Goal: Entertainment & Leisure: Browse casually

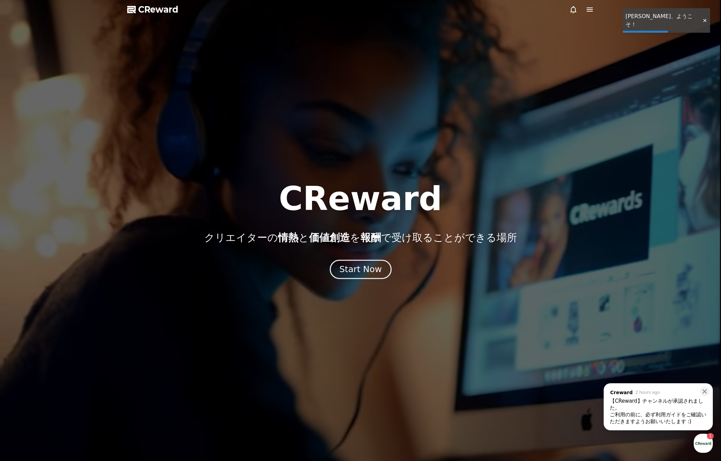
click at [359, 268] on div "Start Now" at bounding box center [361, 270] width 42 height 12
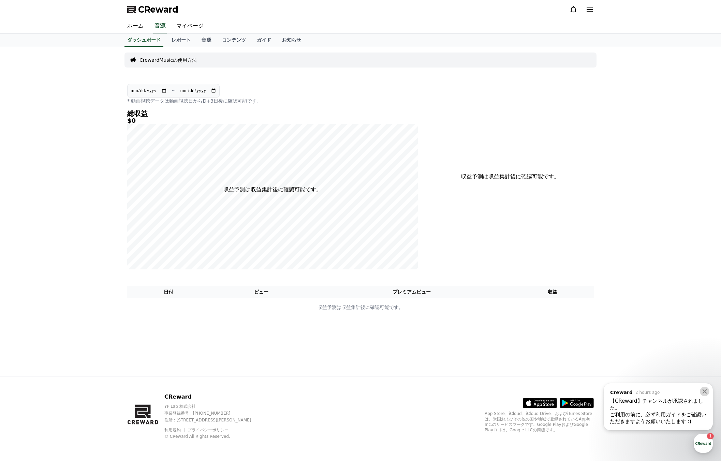
click at [705, 390] on icon at bounding box center [705, 391] width 7 height 7
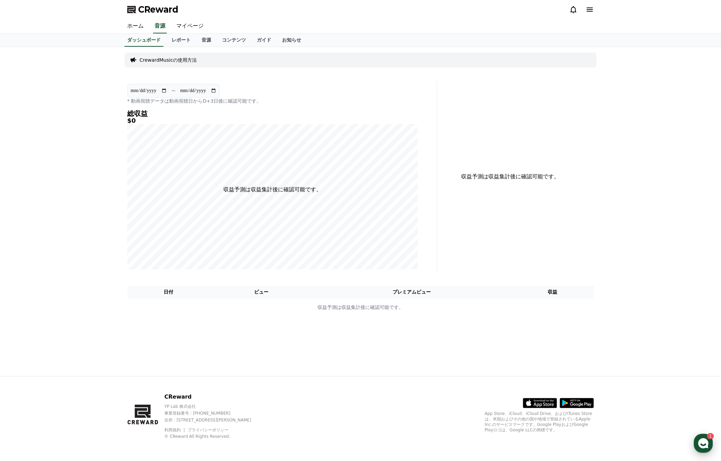
click at [703, 446] on icon "button" at bounding box center [704, 443] width 12 height 12
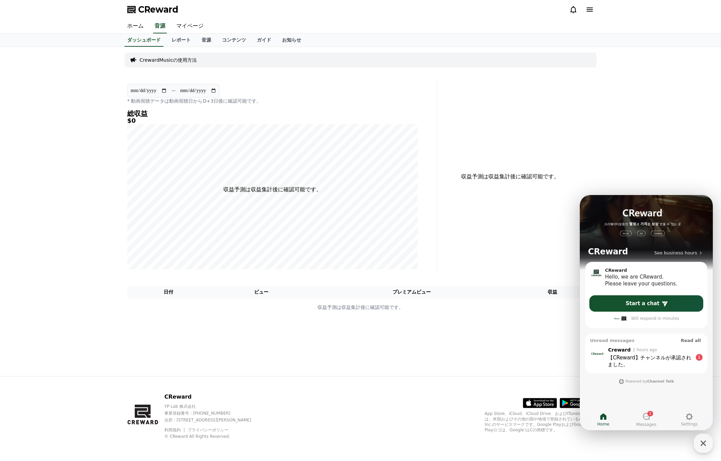
click at [659, 365] on div "【CReward】チャンネルが承認されました。 ​" at bounding box center [650, 362] width 85 height 14
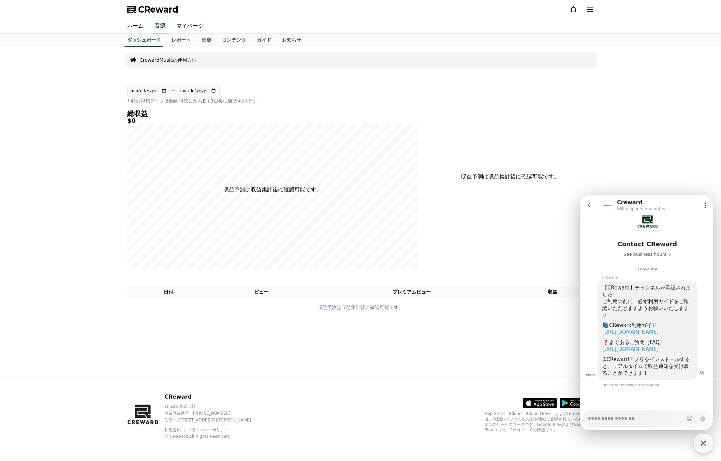
scroll to position [46, 0]
click at [653, 329] on link "https://creward.net/music/guide/android" at bounding box center [631, 332] width 56 height 6
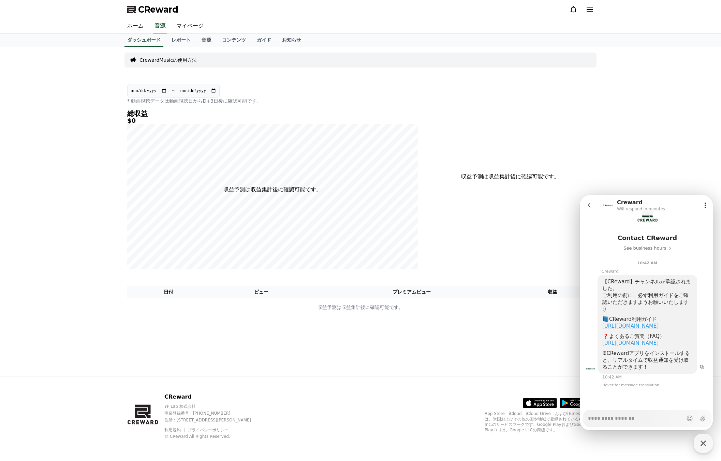
type textarea "*"
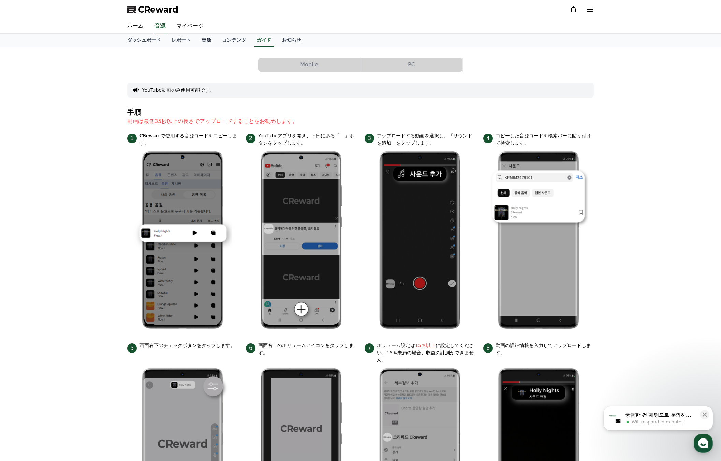
click at [196, 39] on link "音源" at bounding box center [206, 40] width 20 height 13
click at [199, 39] on link "音源" at bounding box center [206, 40] width 15 height 13
click at [199, 42] on link "音源" at bounding box center [206, 40] width 15 height 13
click at [202, 47] on div "Mobile PC YouTube動画のみ使用可能です。 手順 動画は最低35秒以上の長さでアップロードすることをお勧めします。 1 CRewardで使用する…" at bounding box center [361, 301] width 478 height 509
click at [218, 41] on link "コンテンツ" at bounding box center [234, 40] width 35 height 13
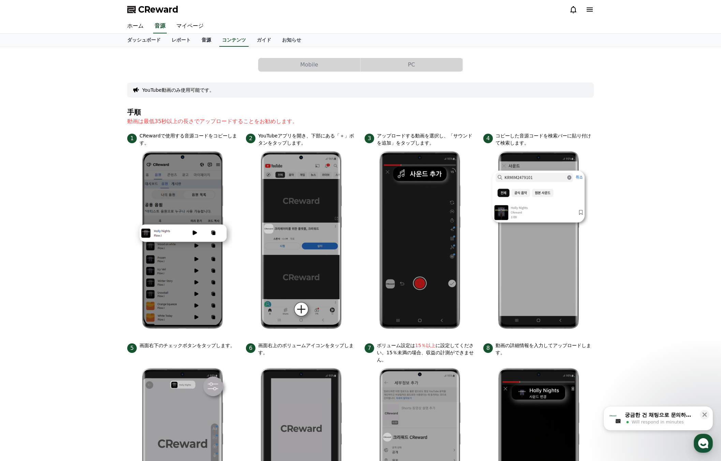
click at [196, 40] on link "音源" at bounding box center [206, 40] width 20 height 13
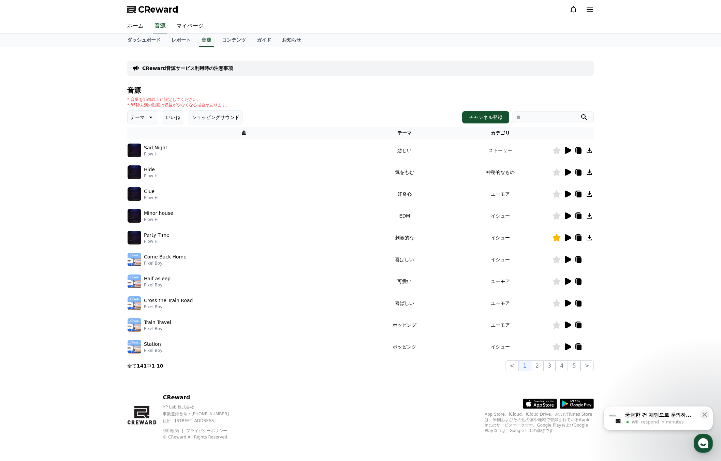
click at [146, 115] on icon at bounding box center [150, 117] width 8 height 8
drag, startPoint x: 142, startPoint y: 172, endPoint x: 138, endPoint y: 177, distance: 6.6
click at [138, 177] on button "明るい" at bounding box center [138, 172] width 20 height 15
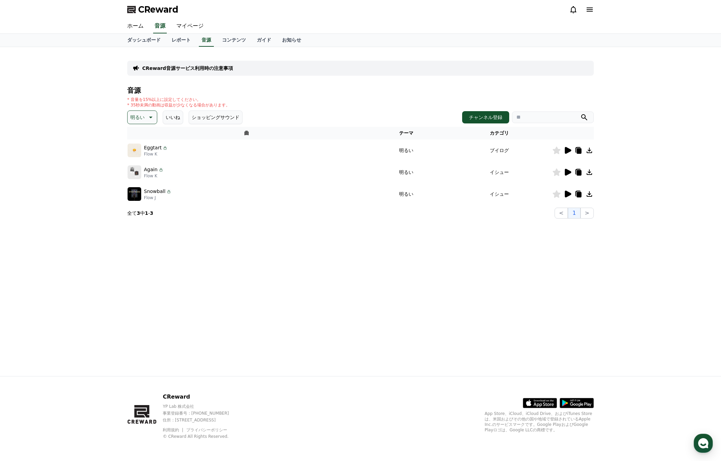
click at [568, 152] on icon at bounding box center [568, 150] width 6 height 7
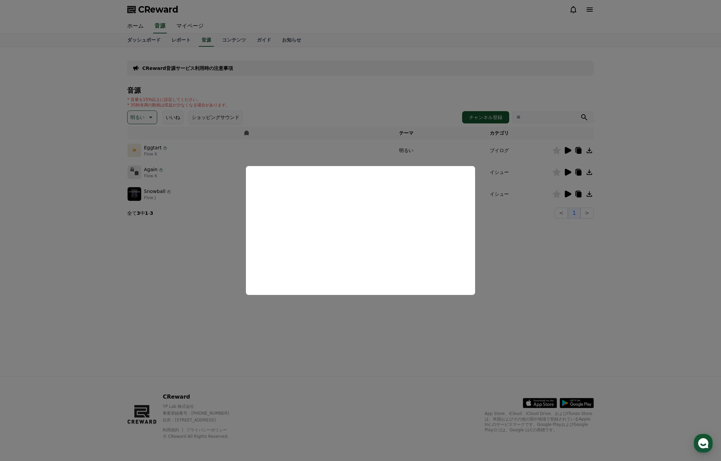
click at [503, 281] on button "close modal" at bounding box center [360, 230] width 721 height 461
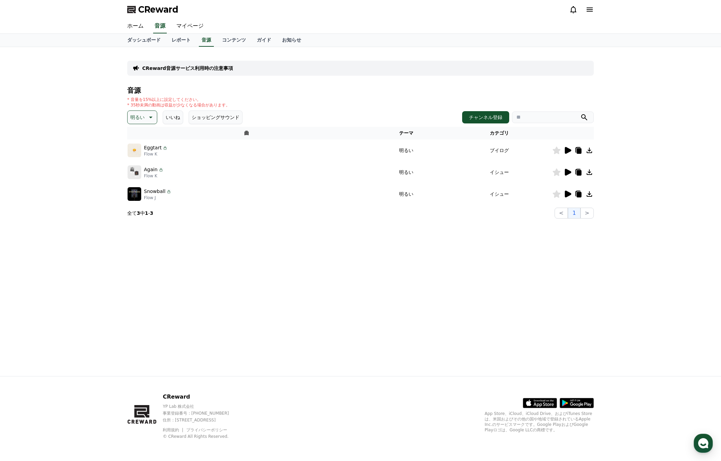
click at [560, 154] on icon at bounding box center [557, 151] width 8 height 8
click at [211, 121] on button "ショッピングサウンド" at bounding box center [216, 118] width 54 height 14
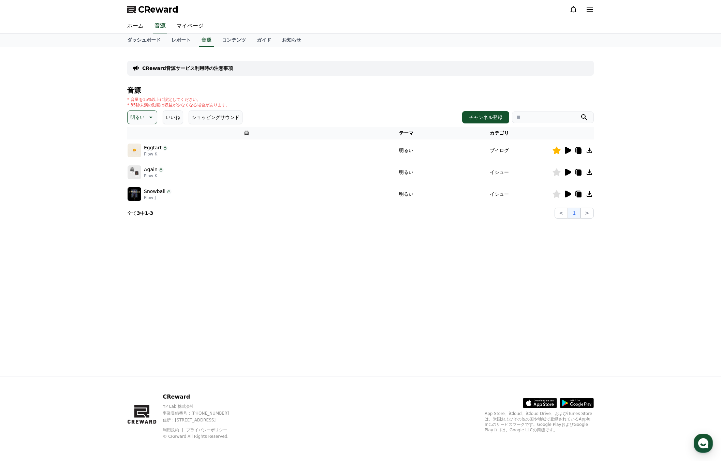
click at [211, 121] on button "ショッピングサウンド" at bounding box center [216, 118] width 54 height 14
click at [565, 174] on icon at bounding box center [568, 172] width 6 height 7
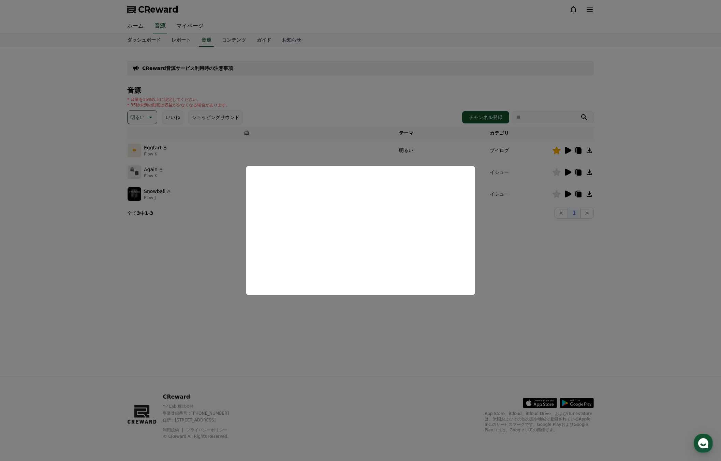
click at [515, 260] on button "close modal" at bounding box center [360, 230] width 721 height 461
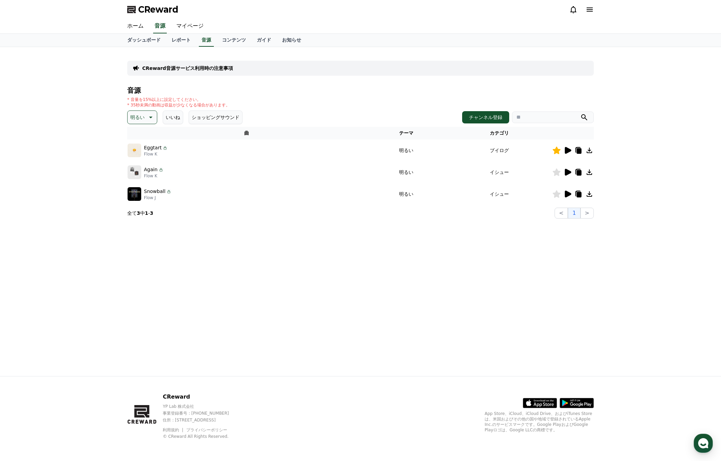
click at [567, 196] on icon at bounding box center [568, 194] width 6 height 7
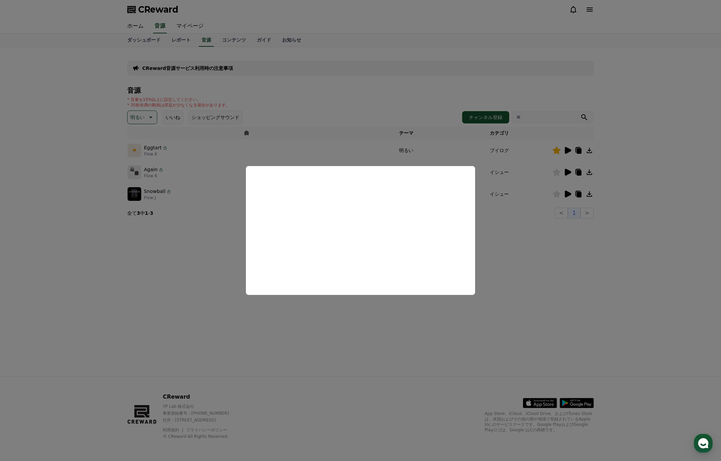
click at [555, 192] on button "close modal" at bounding box center [360, 230] width 721 height 461
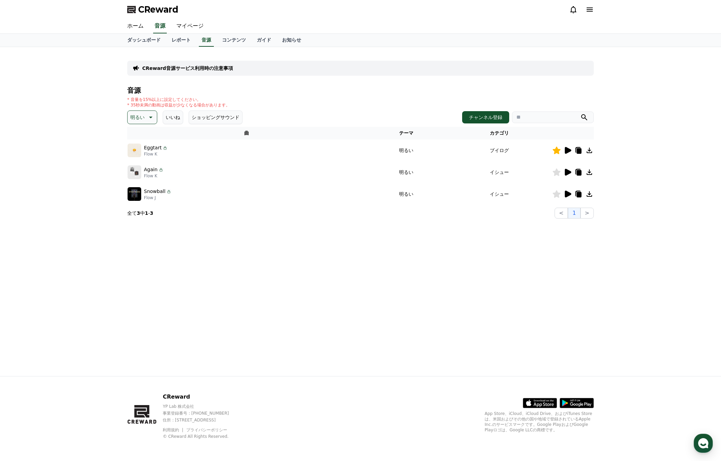
click at [558, 194] on icon at bounding box center [557, 194] width 8 height 8
click at [146, 119] on icon at bounding box center [150, 117] width 8 height 8
click at [140, 171] on button "EDM" at bounding box center [136, 169] width 16 height 15
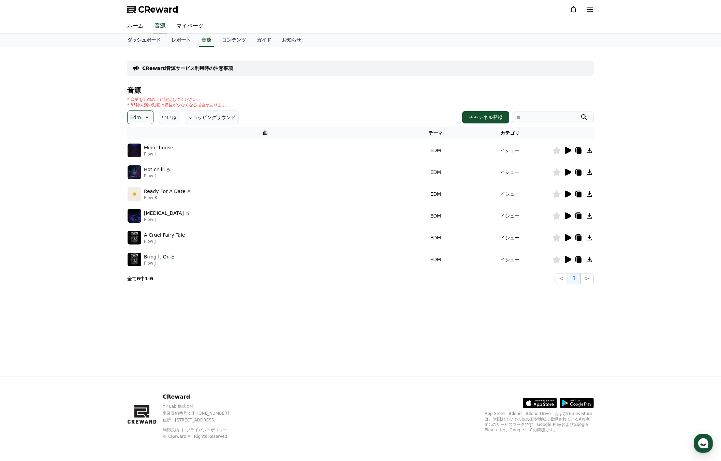
click at [569, 153] on icon at bounding box center [568, 150] width 8 height 8
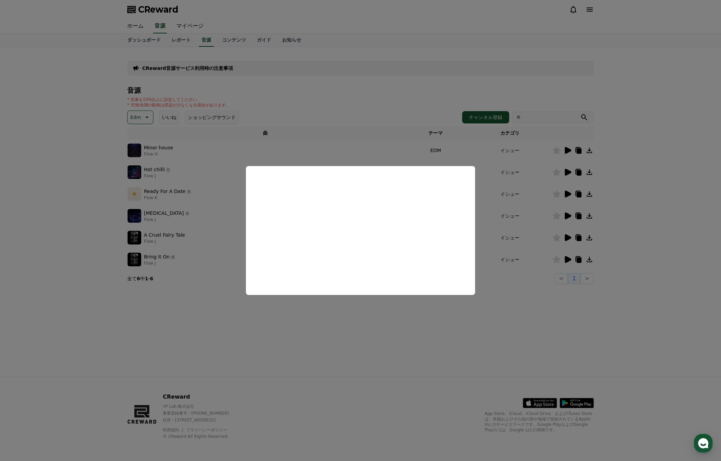
click at [496, 290] on button "close modal" at bounding box center [360, 230] width 721 height 461
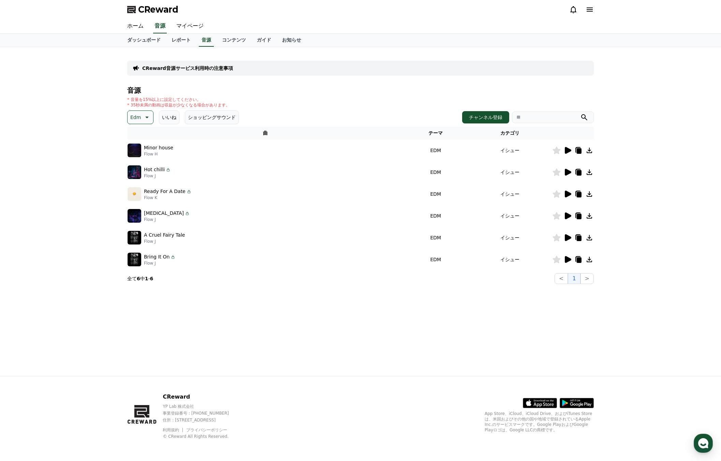
click at [570, 174] on icon at bounding box center [568, 172] width 6 height 7
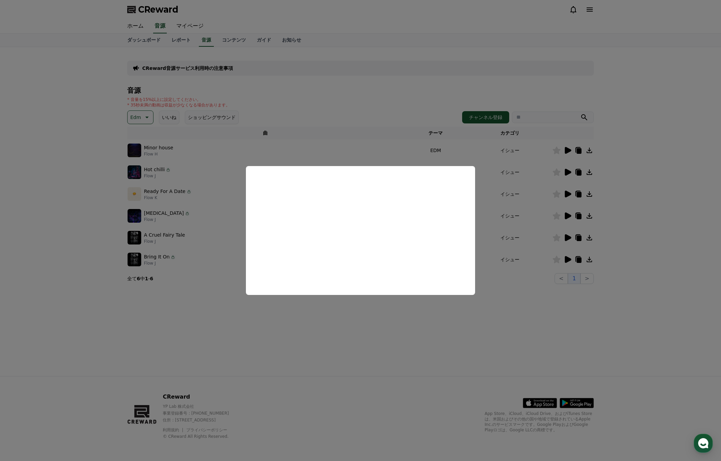
click at [498, 323] on button "close modal" at bounding box center [360, 230] width 721 height 461
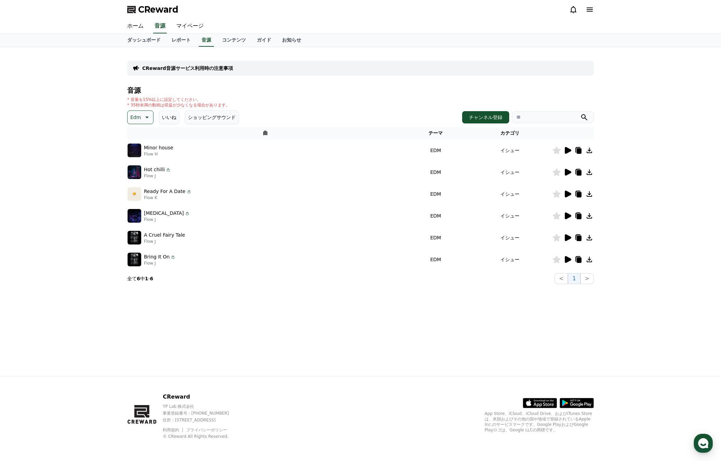
click at [567, 193] on icon at bounding box center [568, 194] width 6 height 7
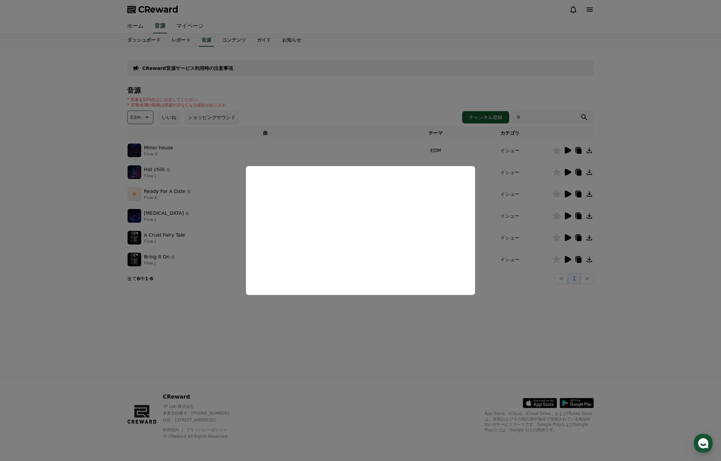
click at [520, 303] on button "close modal" at bounding box center [360, 230] width 721 height 461
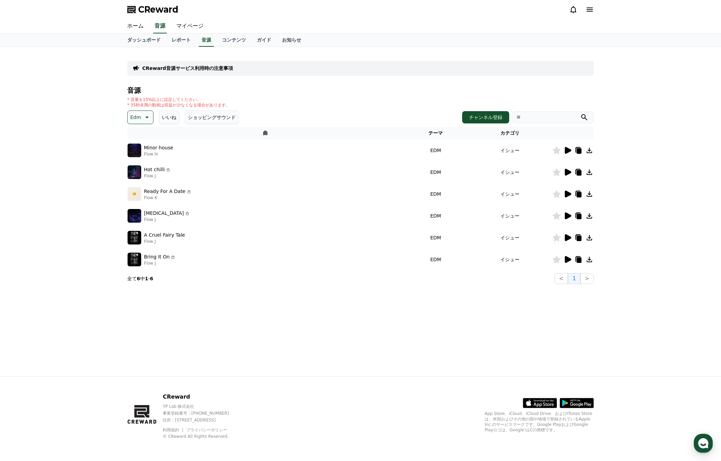
click at [567, 213] on icon at bounding box center [568, 216] width 8 height 8
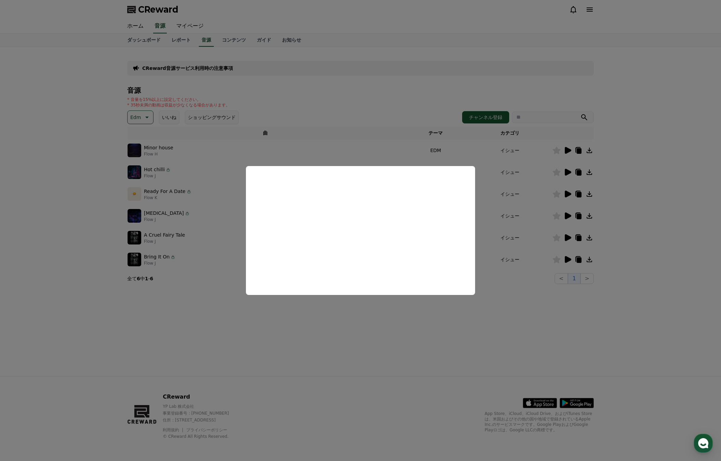
click at [484, 312] on button "close modal" at bounding box center [360, 230] width 721 height 461
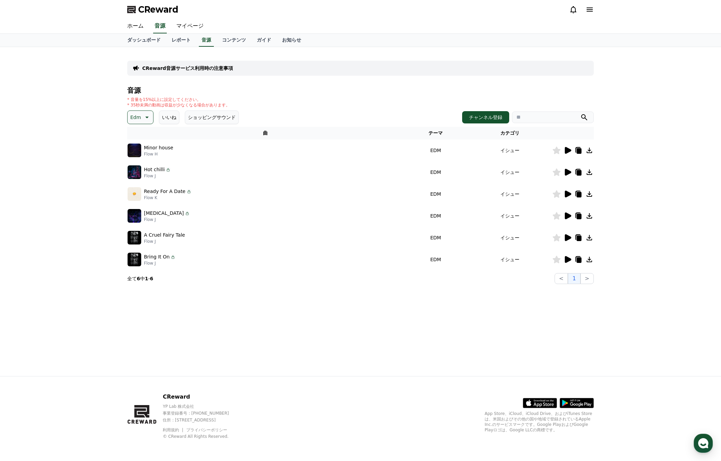
click at [569, 240] on icon at bounding box center [568, 238] width 8 height 8
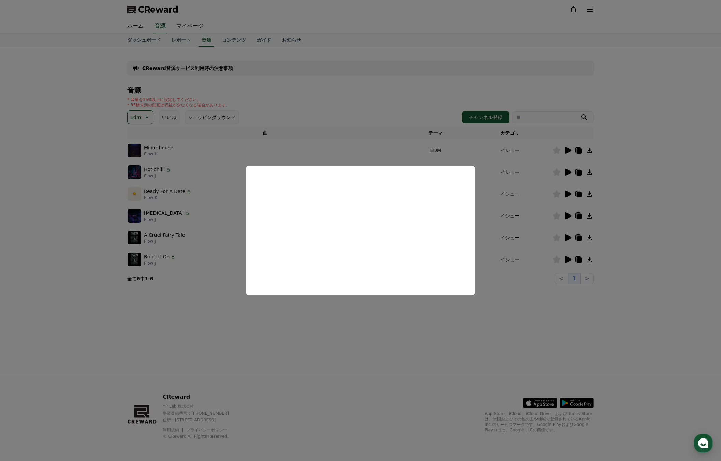
click at [438, 325] on button "close modal" at bounding box center [360, 230] width 721 height 461
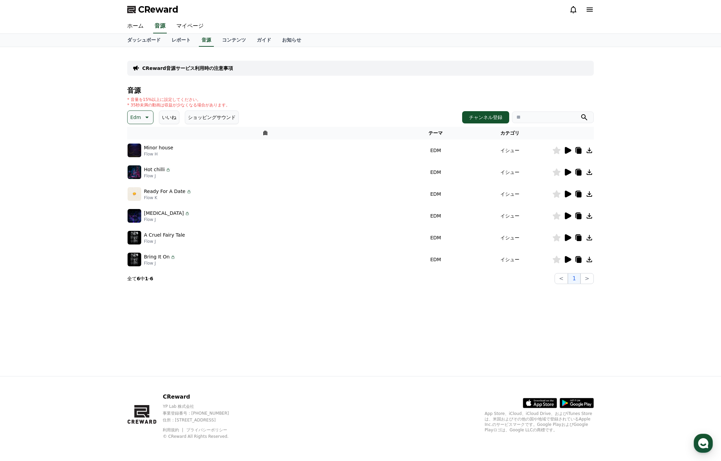
click at [568, 257] on icon at bounding box center [568, 259] width 6 height 7
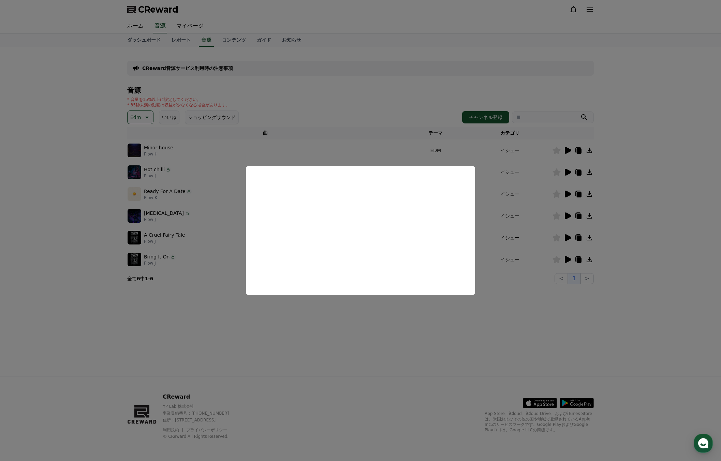
click at [471, 323] on button "close modal" at bounding box center [360, 230] width 721 height 461
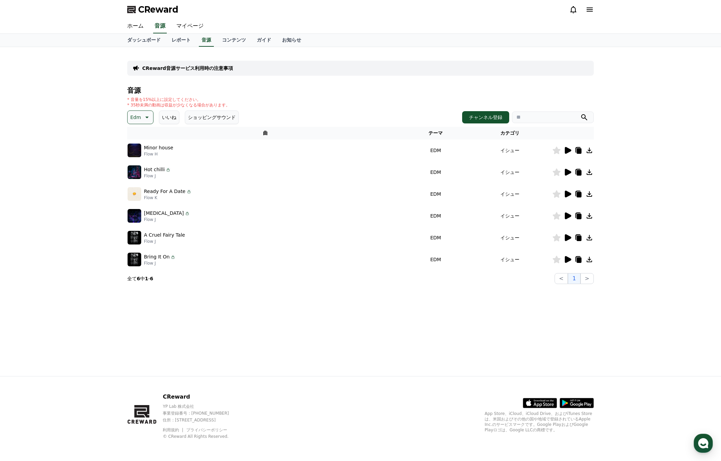
click at [140, 117] on p "Edm" at bounding box center [135, 118] width 11 height 10
click at [143, 168] on button "喜ばしい" at bounding box center [140, 168] width 25 height 15
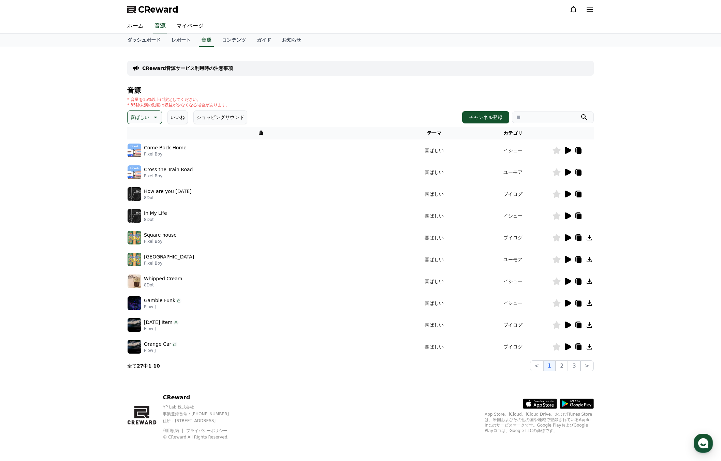
click at [568, 149] on icon at bounding box center [568, 150] width 6 height 7
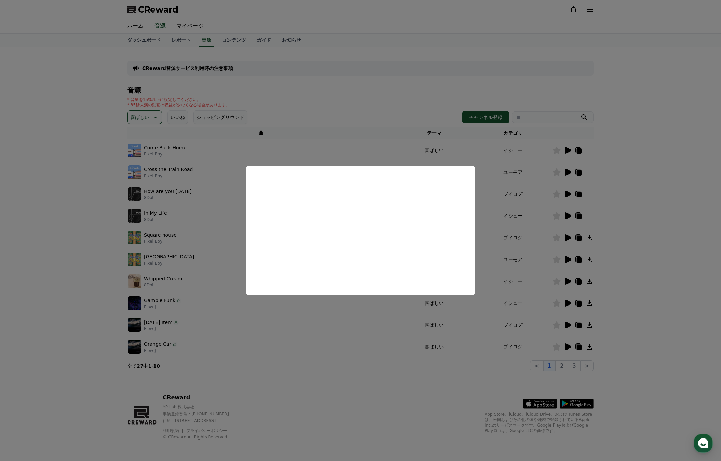
click at [401, 373] on button "close modal" at bounding box center [360, 230] width 721 height 461
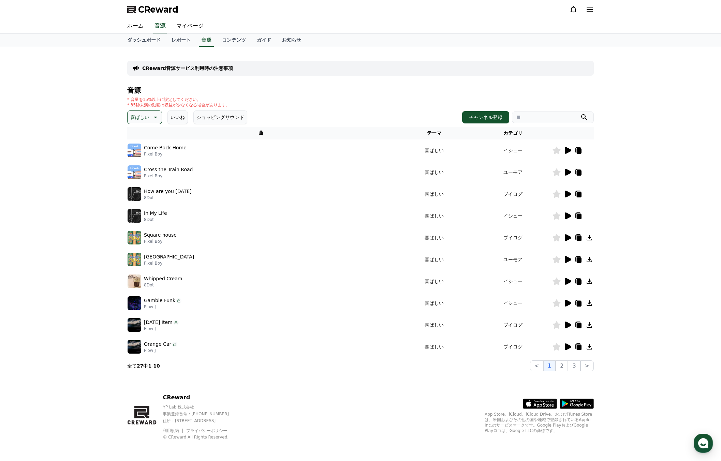
click at [568, 213] on icon at bounding box center [568, 216] width 8 height 8
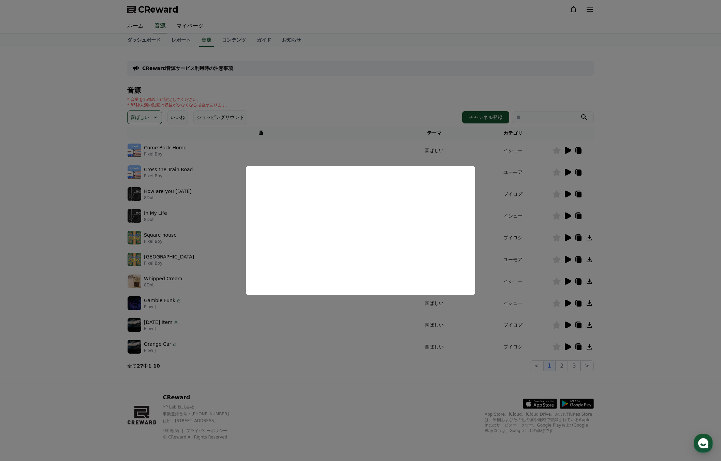
click at [366, 392] on button "close modal" at bounding box center [360, 230] width 721 height 461
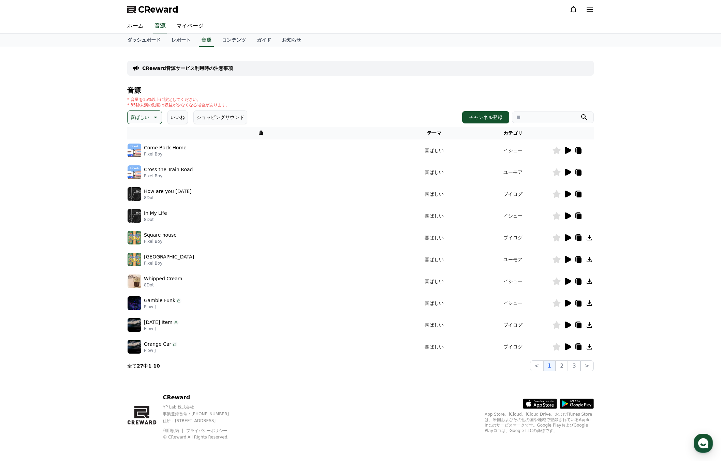
click at [566, 282] on icon at bounding box center [568, 281] width 6 height 7
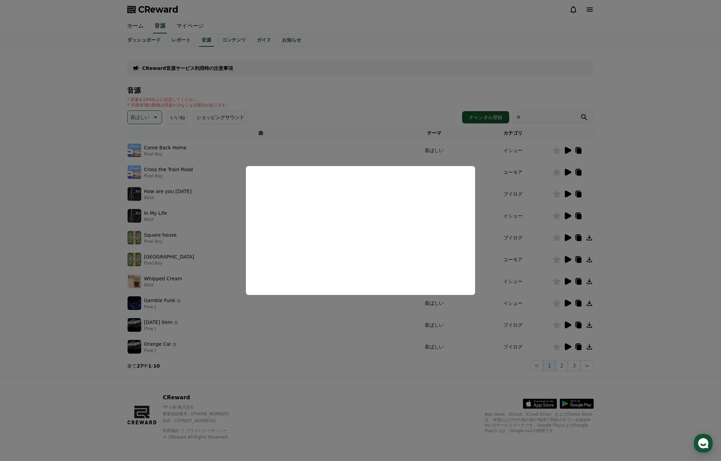
click at [443, 406] on button "close modal" at bounding box center [360, 230] width 721 height 461
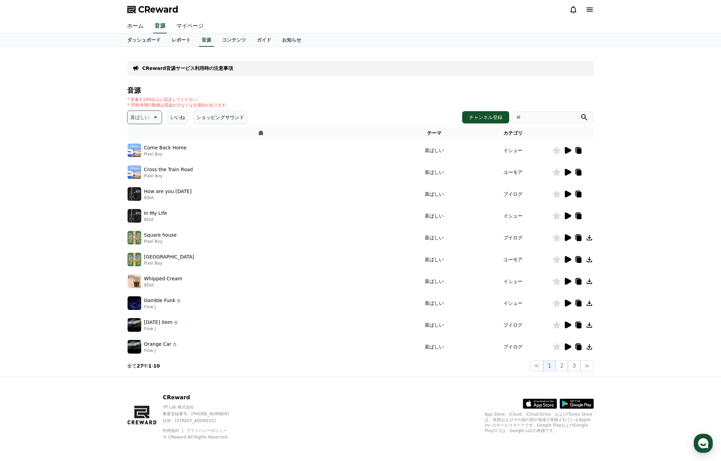
click at [555, 215] on icon at bounding box center [557, 216] width 8 height 8
click at [558, 282] on icon at bounding box center [557, 282] width 8 height 8
click at [569, 306] on icon at bounding box center [568, 303] width 8 height 8
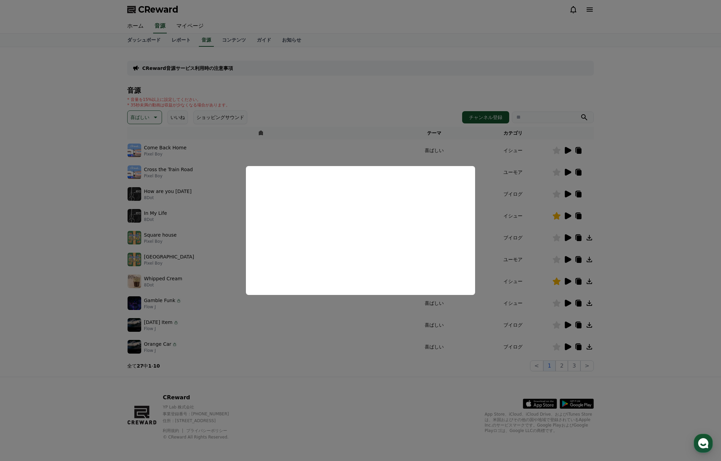
click at [398, 372] on button "close modal" at bounding box center [360, 230] width 721 height 461
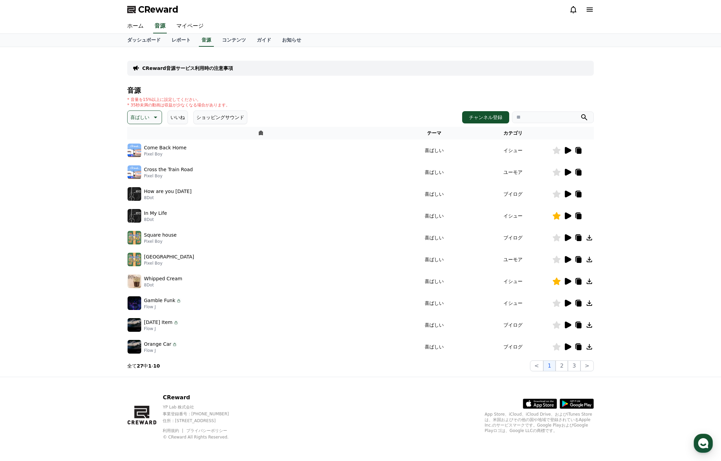
click at [569, 325] on icon at bounding box center [568, 325] width 6 height 7
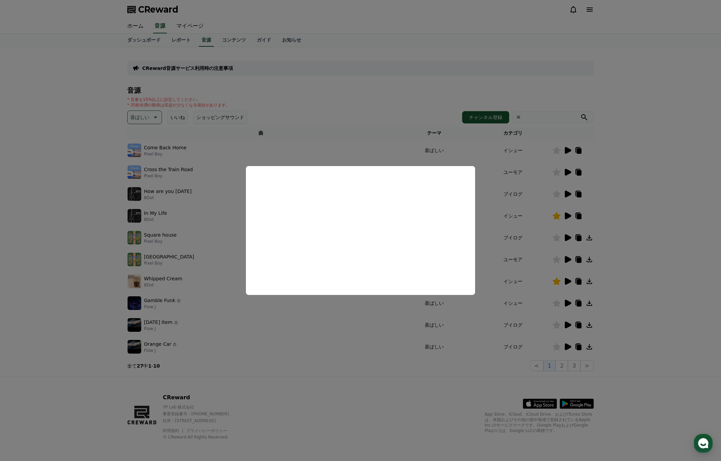
click at [647, 328] on button "close modal" at bounding box center [360, 230] width 721 height 461
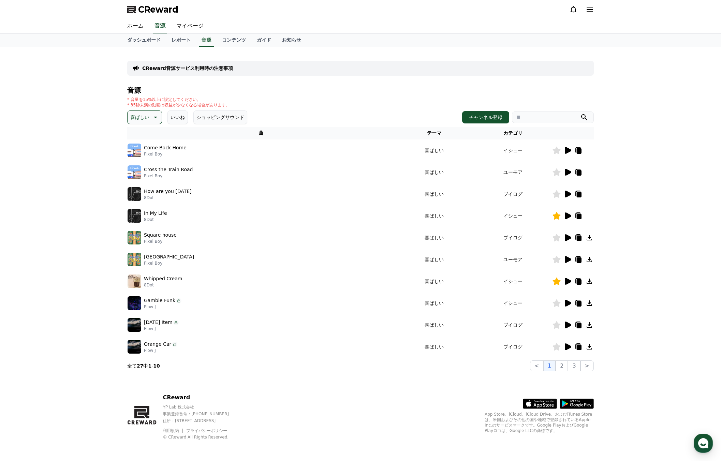
click at [556, 326] on icon at bounding box center [557, 325] width 8 height 8
click at [590, 326] on icon at bounding box center [589, 324] width 5 height 5
